Goal: Task Accomplishment & Management: Manage account settings

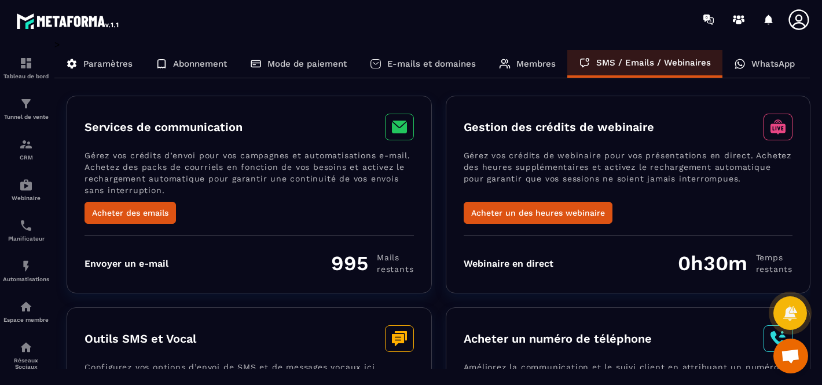
scroll to position [1802, 0]
click at [762, 70] on div "WhatsApp" at bounding box center [765, 64] width 84 height 28
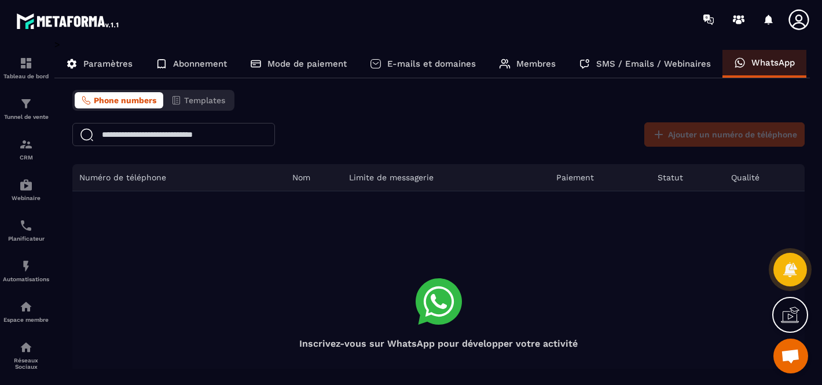
click at [627, 64] on p "SMS / Emails / Webinaires" at bounding box center [654, 63] width 115 height 10
